Goal: Navigation & Orientation: Understand site structure

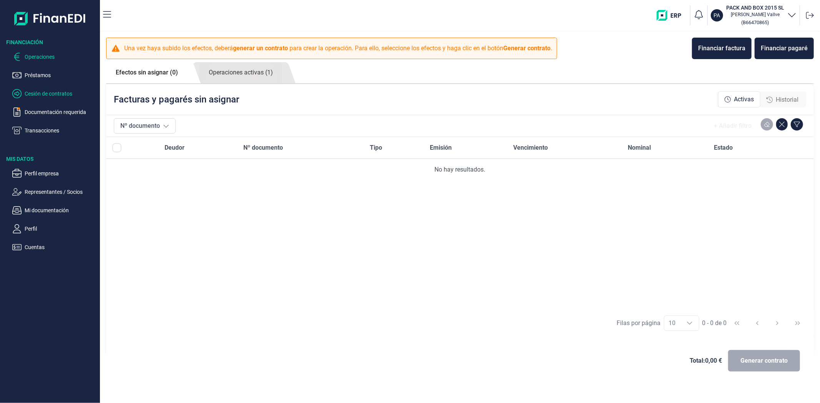
click at [54, 95] on p "Cesión de contratos" at bounding box center [61, 93] width 72 height 9
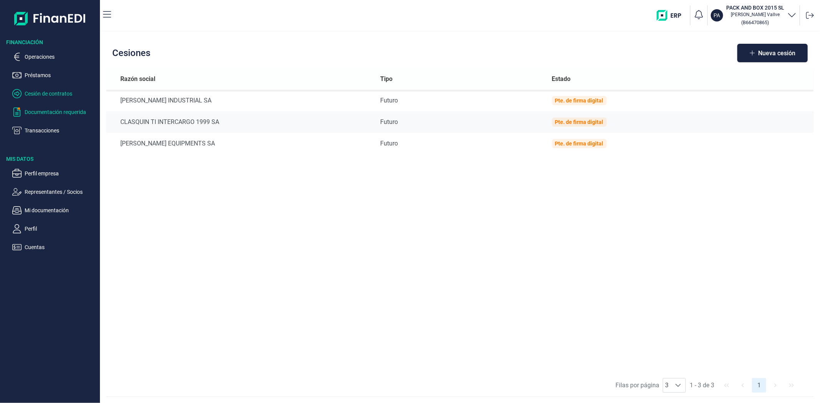
click at [37, 110] on p "Documentación requerida" at bounding box center [61, 112] width 72 height 9
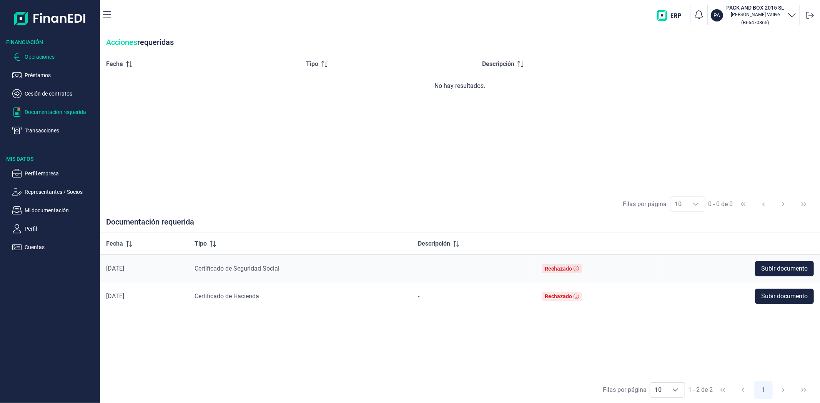
click at [48, 54] on p "Operaciones" at bounding box center [61, 56] width 72 height 9
